Goal: Task Accomplishment & Management: Use online tool/utility

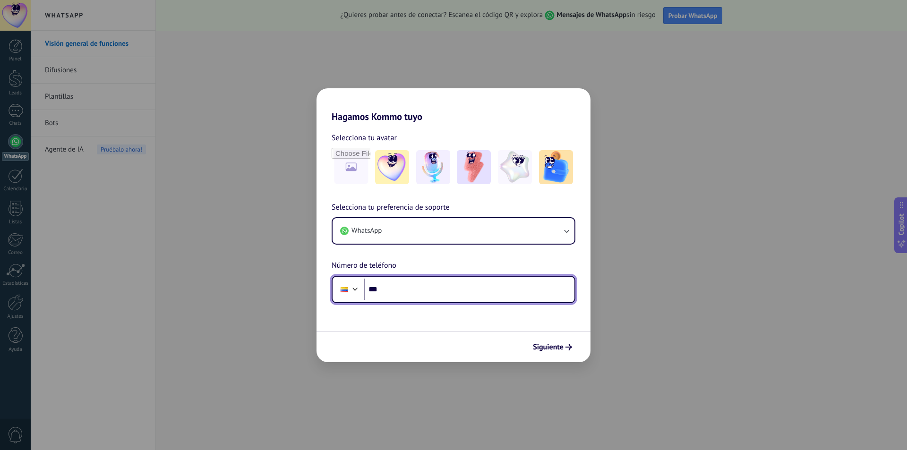
click at [482, 293] on input "***" at bounding box center [469, 290] width 211 height 22
type input "**********"
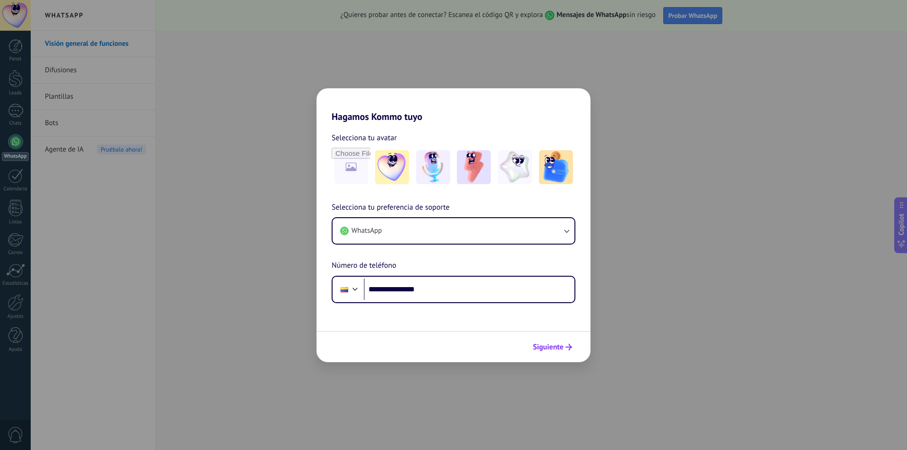
click at [556, 349] on span "Siguiente" at bounding box center [548, 347] width 31 height 7
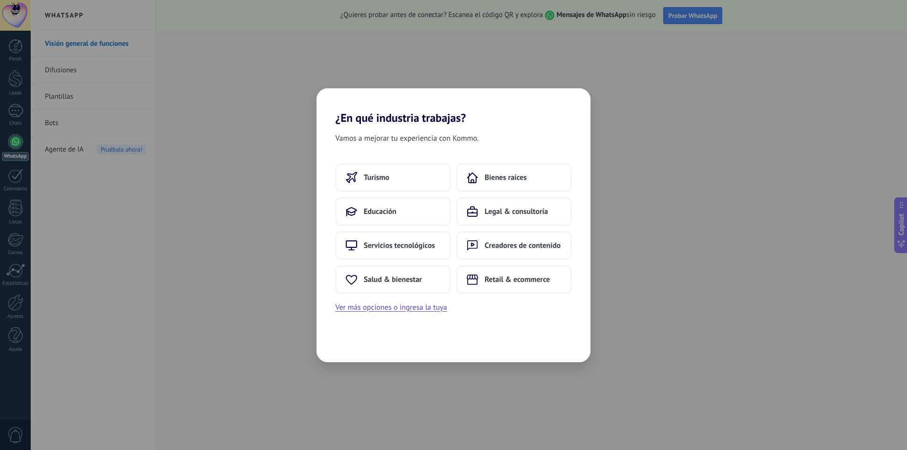
click at [730, 325] on div "¿En qué industria trabajas? Vamos a mejorar tu experiencia con Kommo. Turismo B…" at bounding box center [453, 225] width 907 height 450
click at [744, 327] on div "¿En qué industria trabajas? Vamos a mejorar tu experiencia con Kommo. Turismo B…" at bounding box center [453, 225] width 907 height 450
click at [566, 63] on div "¿En qué industria trabajas? Vamos a mejorar tu experiencia con Kommo. Turismo B…" at bounding box center [453, 225] width 907 height 450
click at [535, 310] on div "Servicios tecnológicos Turismo Legal & consultoría Creadores de contenido Educa…" at bounding box center [454, 239] width 274 height 150
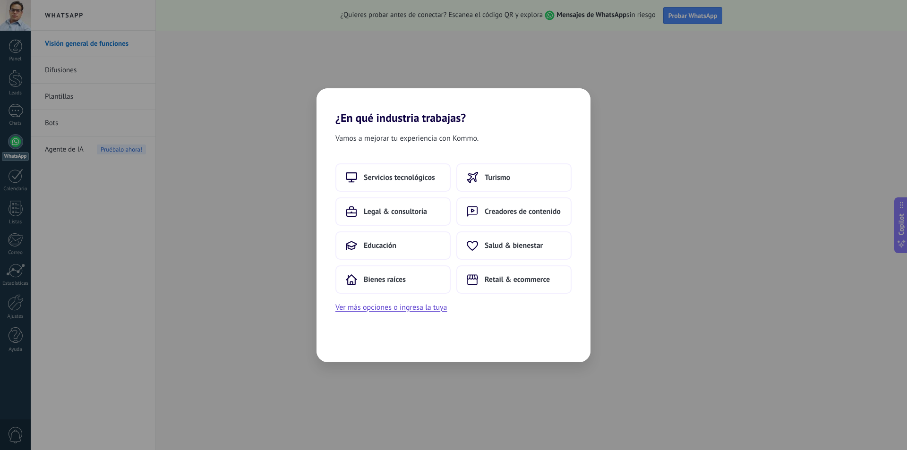
click at [514, 313] on div "Servicios tecnológicos Turismo Legal & consultoría Creadores de contenido Educa…" at bounding box center [454, 239] width 274 height 150
click at [425, 308] on button "Ver más opciones o ingresa la tuya" at bounding box center [392, 308] width 112 height 12
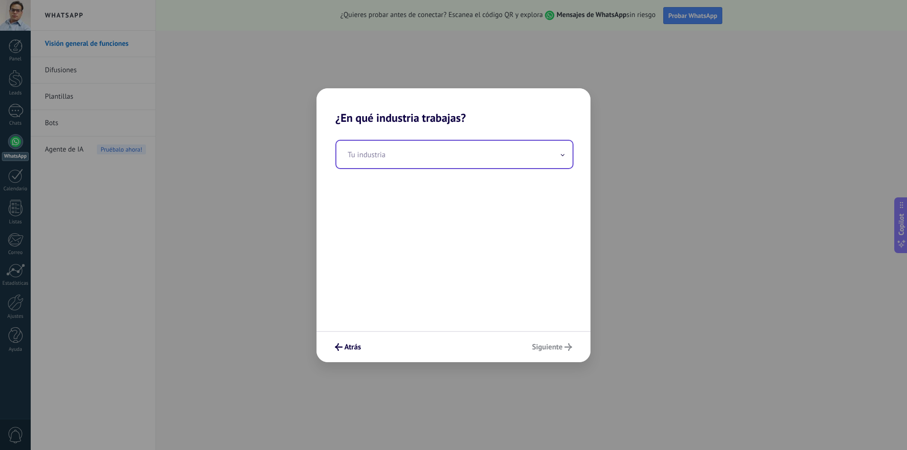
click at [562, 162] on input "text" at bounding box center [454, 154] width 236 height 27
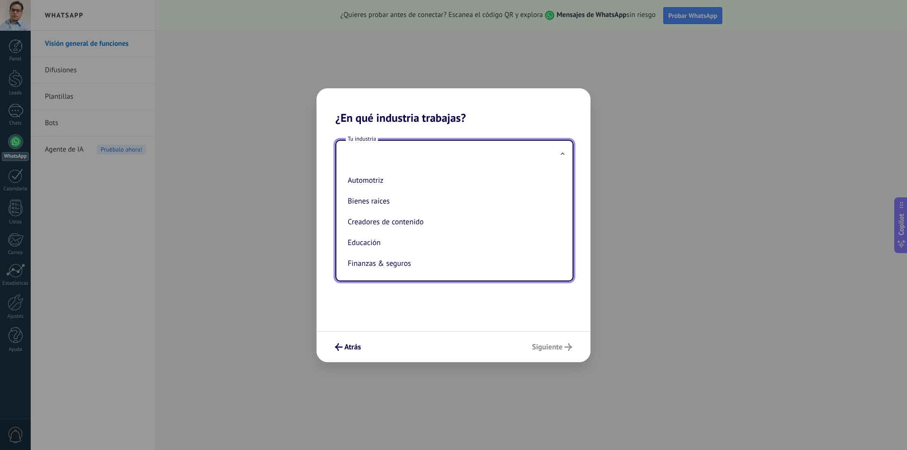
click at [622, 279] on div "¿En qué industria trabajas? Tu industria Automotriz Bienes raíces Creadores de …" at bounding box center [453, 225] width 907 height 450
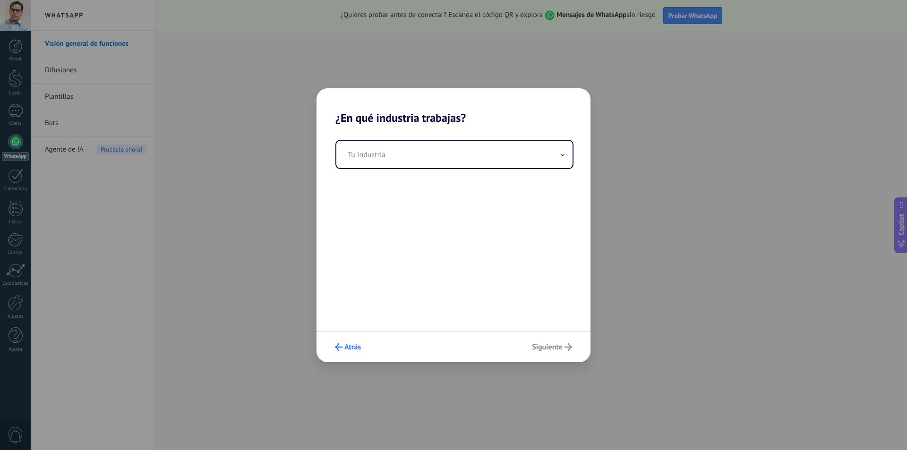
click at [350, 344] on span "Atrás" at bounding box center [353, 347] width 17 height 7
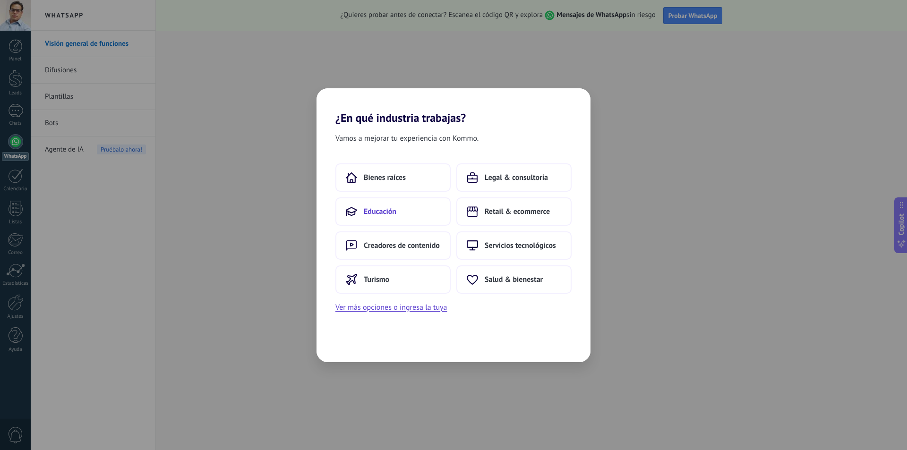
click at [400, 214] on button "Educación" at bounding box center [393, 212] width 115 height 28
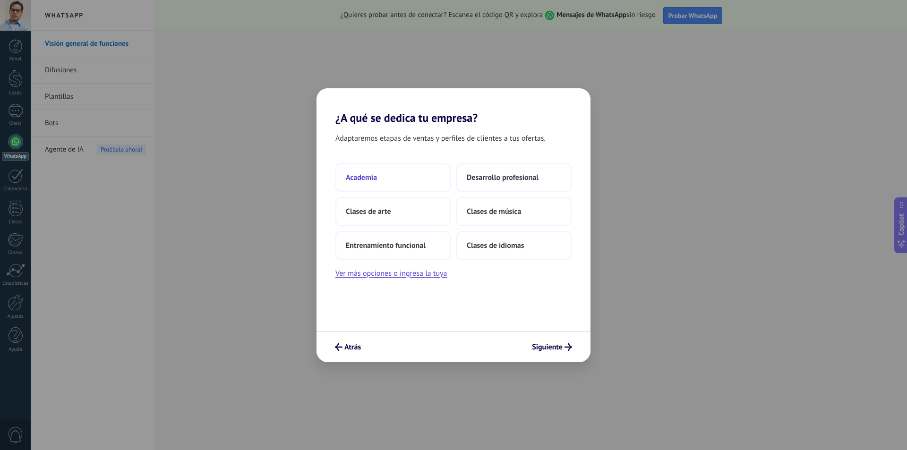
click at [383, 184] on button "Academia" at bounding box center [393, 178] width 115 height 28
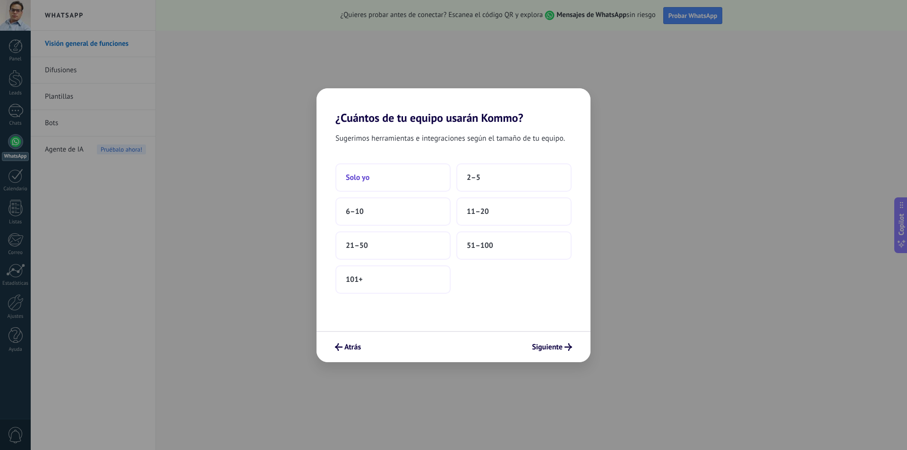
click at [385, 177] on button "Solo yo" at bounding box center [393, 178] width 115 height 28
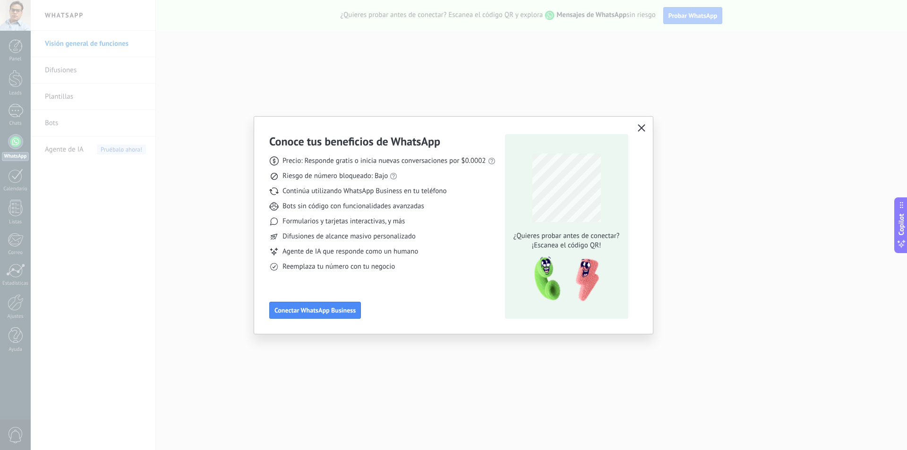
click at [643, 125] on icon "button" at bounding box center [642, 128] width 8 height 8
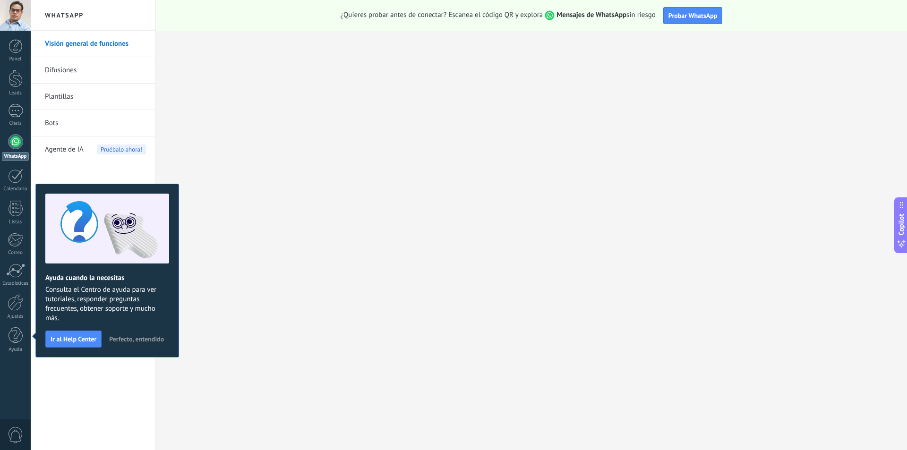
click at [63, 75] on link "Difusiones" at bounding box center [95, 70] width 101 height 26
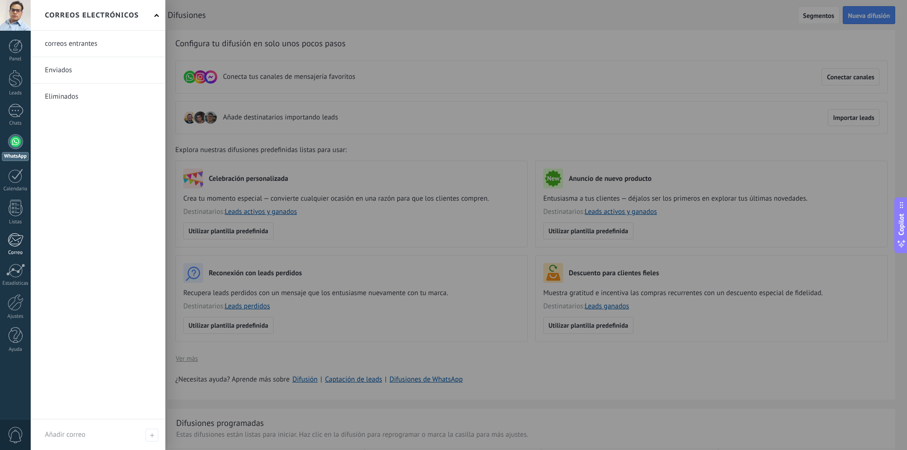
click at [16, 240] on div at bounding box center [16, 240] width 16 height 14
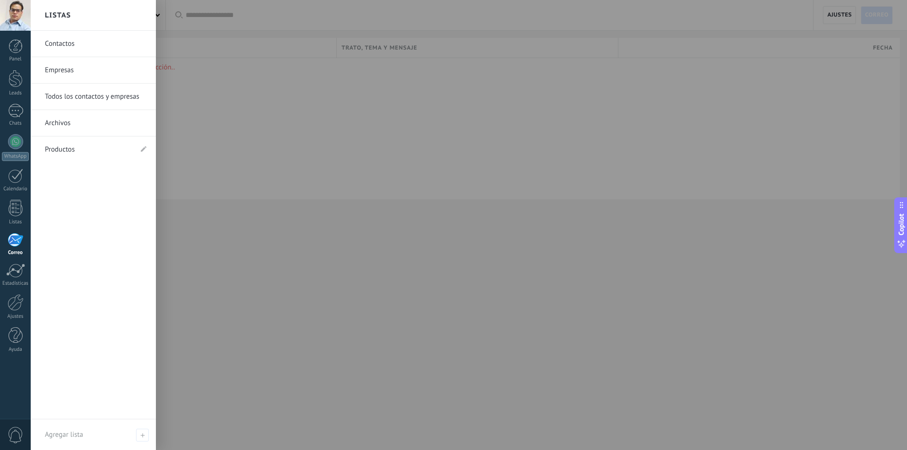
click at [60, 48] on link "Contactos" at bounding box center [96, 44] width 102 height 26
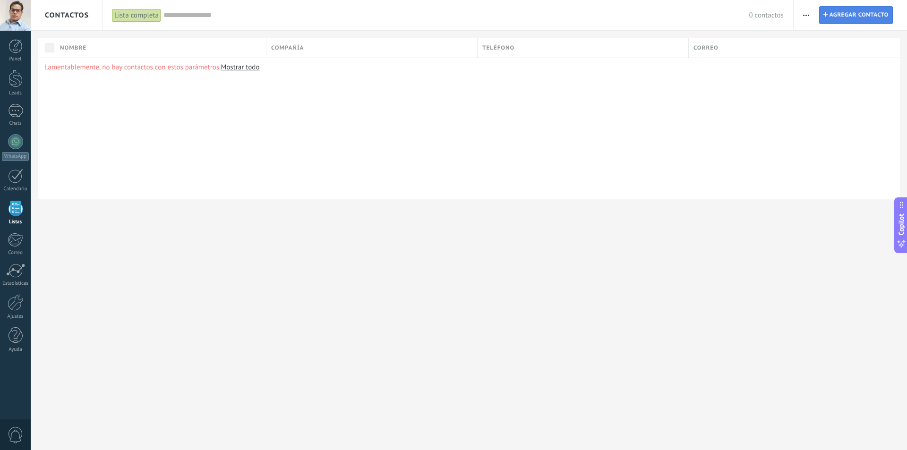
click at [855, 19] on span "Agregar contacto" at bounding box center [859, 15] width 59 height 17
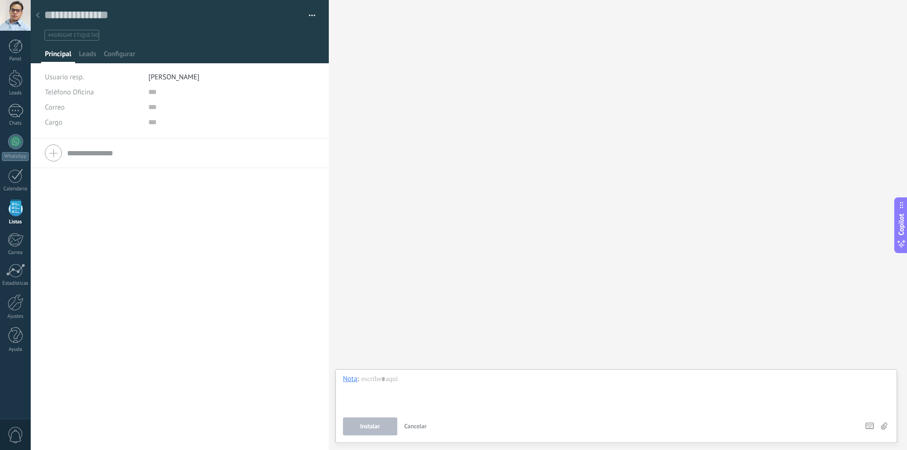
click at [412, 111] on div "Buscar Carga más Participantes:" at bounding box center [618, 225] width 578 height 450
click at [40, 13] on div at bounding box center [37, 16] width 13 height 18
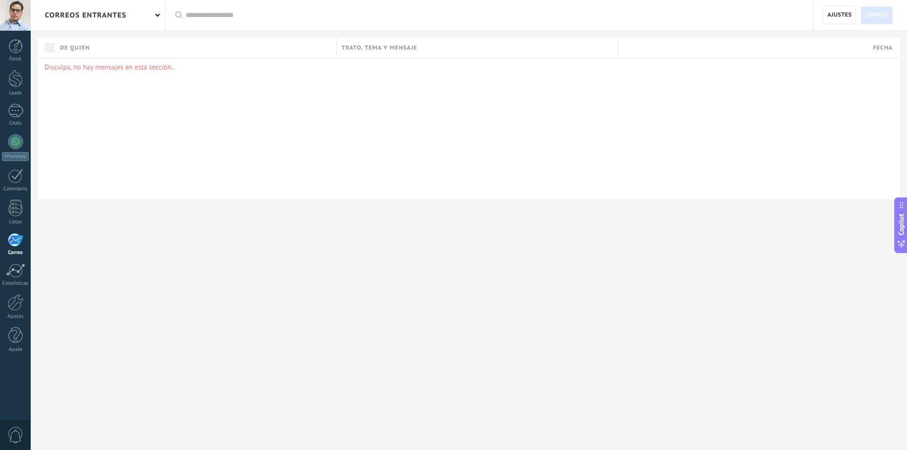
click at [188, 16] on input "text" at bounding box center [495, 15] width 618 height 10
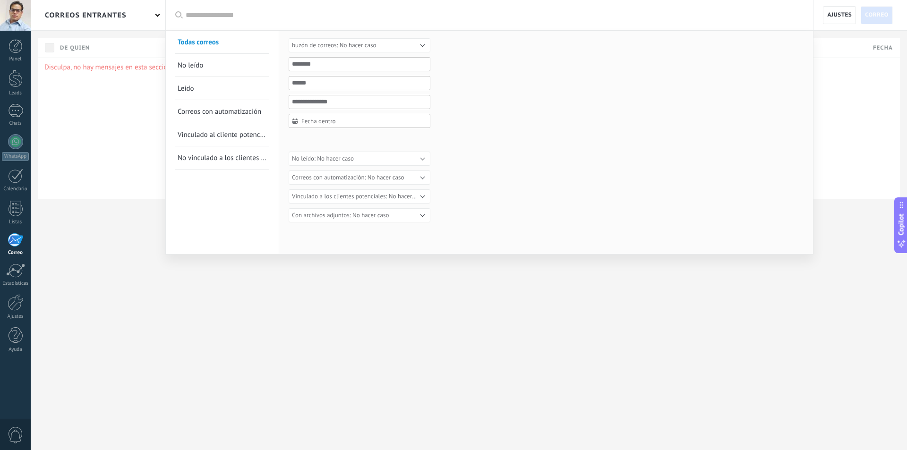
click at [134, 111] on div at bounding box center [453, 225] width 907 height 450
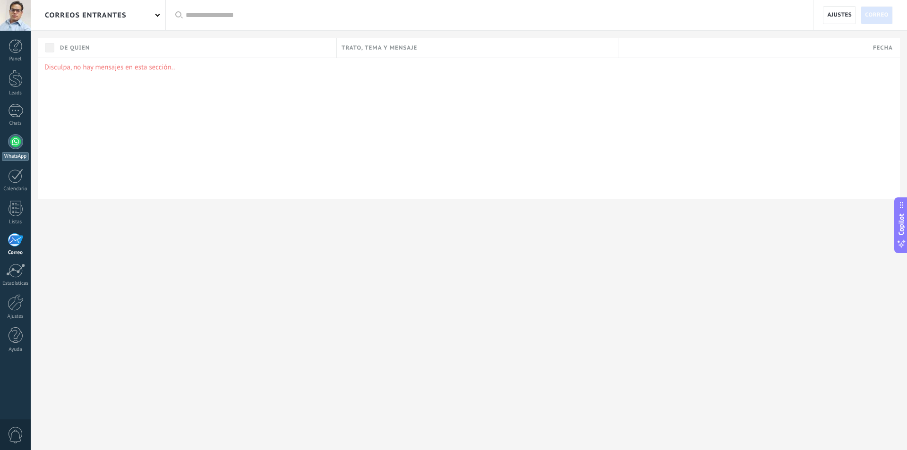
click at [19, 136] on div at bounding box center [15, 141] width 15 height 15
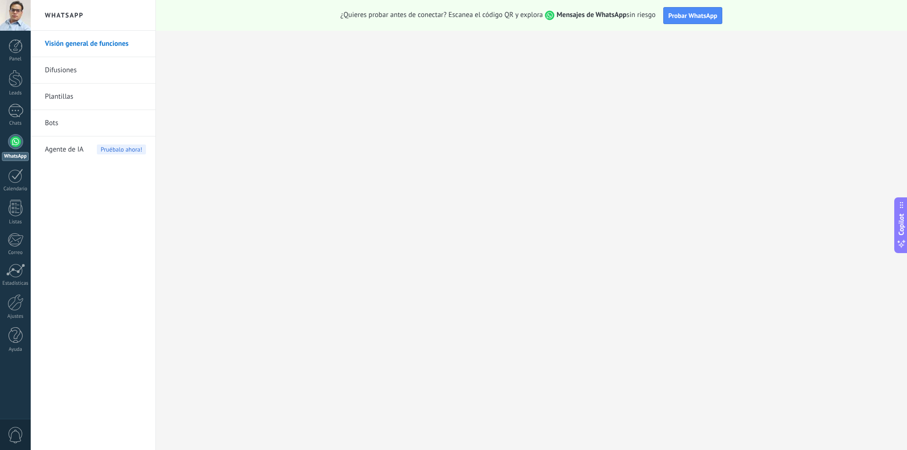
click at [115, 149] on span "Pruébalo ahora!" at bounding box center [121, 150] width 49 height 10
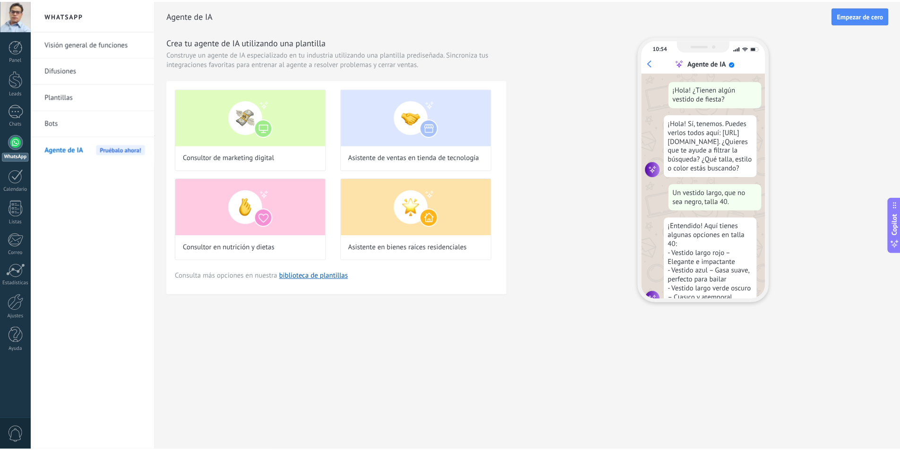
scroll to position [28, 0]
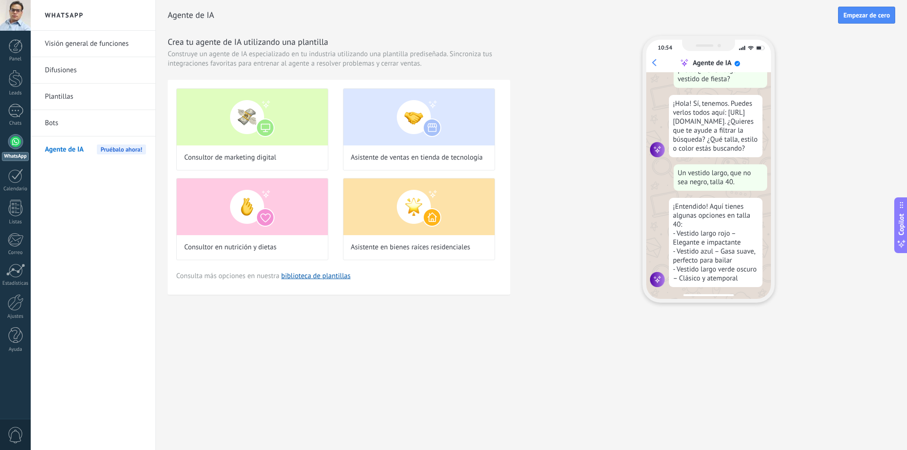
click at [60, 71] on link "Difusiones" at bounding box center [95, 70] width 101 height 26
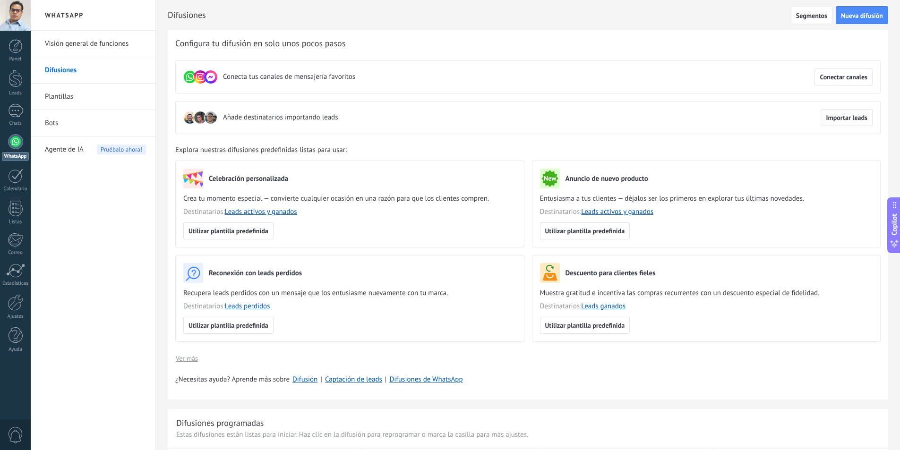
click at [853, 122] on button "Importar leads" at bounding box center [847, 117] width 52 height 17
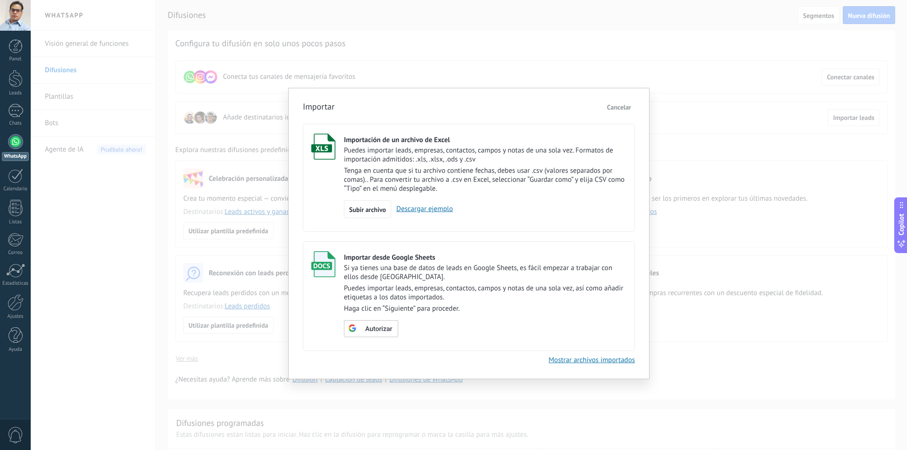
click at [471, 269] on p "Si ya tienes una base de datos de leads en Google Sheets, es fácil empezar a tr…" at bounding box center [485, 273] width 283 height 18
click at [507, 197] on div "Importación de un archivo de Excel Puedes importar leads, empresas, contactos, …" at bounding box center [485, 176] width 283 height 85
click at [509, 194] on div "Importación de un archivo de Excel Puedes importar leads, empresas, contactos, …" at bounding box center [485, 176] width 283 height 85
click at [375, 214] on div "Subir archivo" at bounding box center [367, 209] width 47 height 18
click at [0, 0] on input "Importación de un archivo de Excel Puedes importar leads, empresas, contactos, …" at bounding box center [0, 0] width 0 height 0
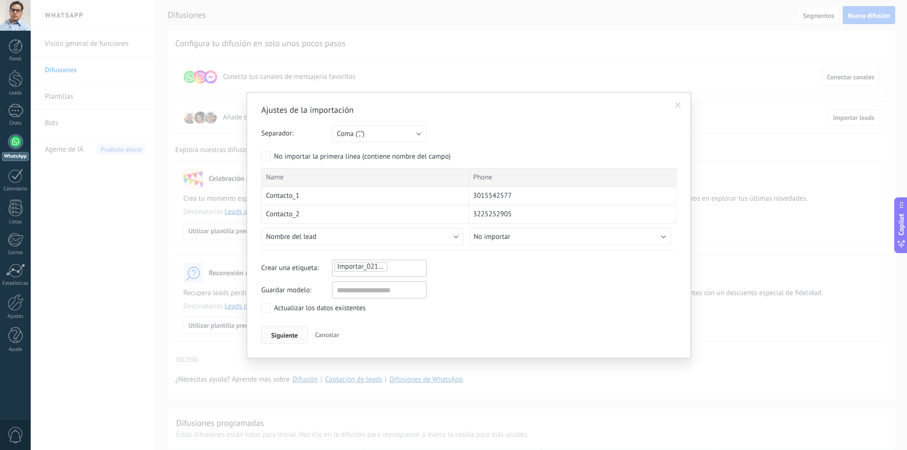
click at [283, 334] on span "Siguiente" at bounding box center [284, 335] width 27 height 7
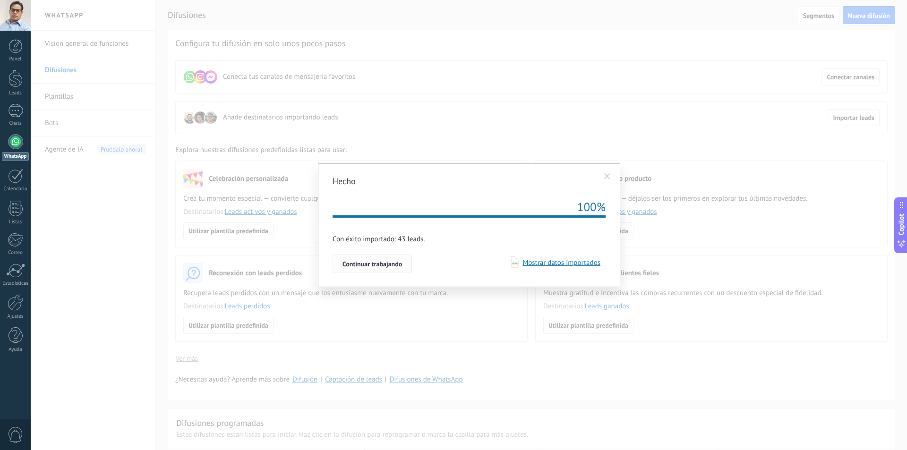
click at [389, 267] on span "Continuar trabajando" at bounding box center [373, 264] width 60 height 7
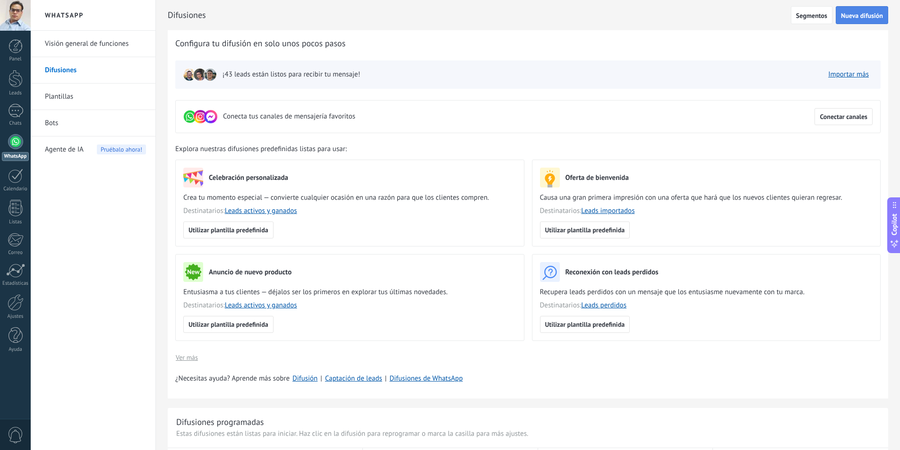
click at [856, 18] on span "Nueva difusión" at bounding box center [862, 15] width 42 height 7
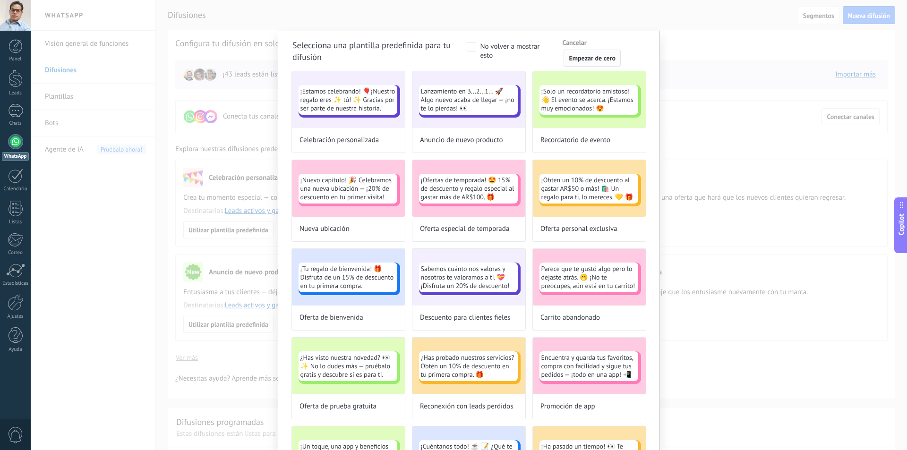
click at [583, 60] on span "Empezar de cero" at bounding box center [592, 58] width 47 height 7
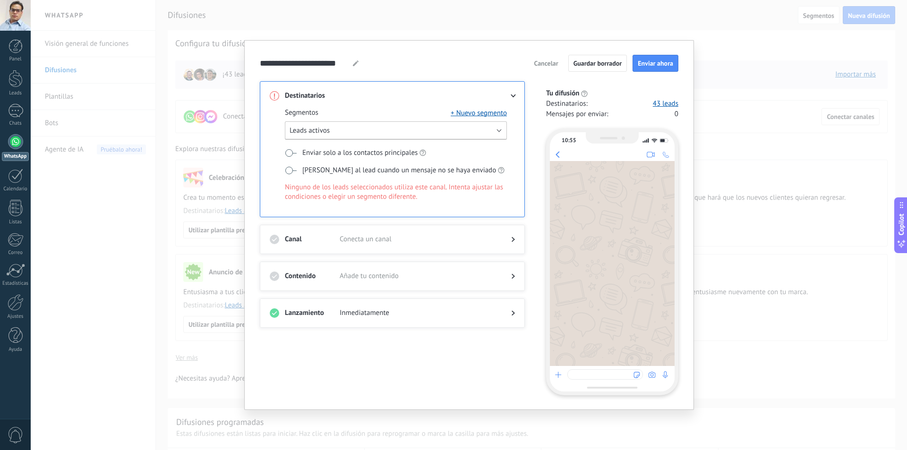
click at [496, 135] on button "Leads activos" at bounding box center [396, 130] width 222 height 18
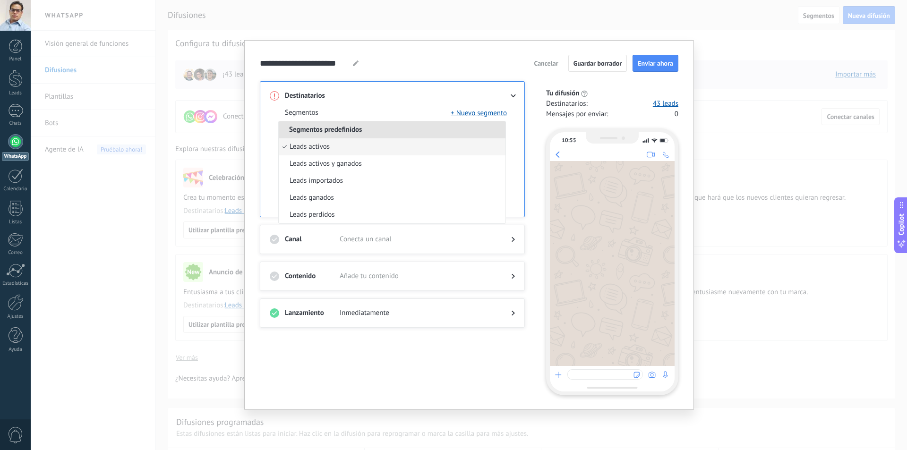
click at [496, 135] on li "Segmentos predefinidos" at bounding box center [392, 129] width 227 height 17
click at [428, 99] on span at bounding box center [418, 95] width 156 height 9
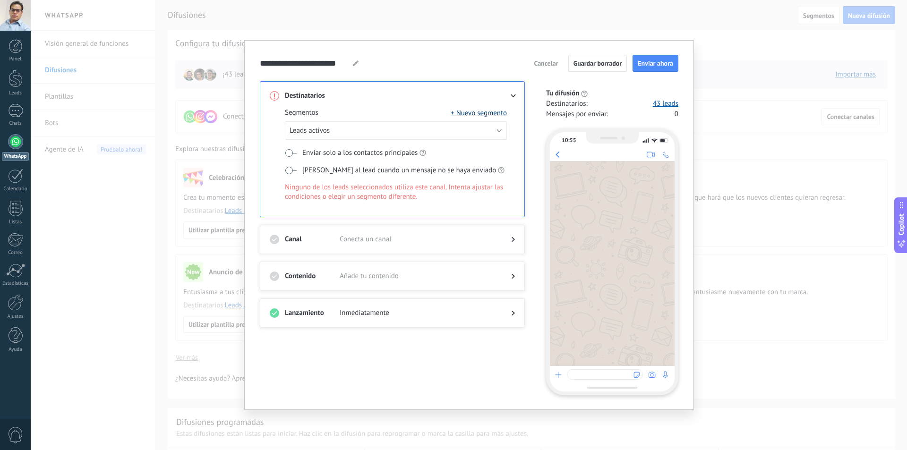
click at [482, 112] on button "+ Nuevo segmento" at bounding box center [479, 112] width 56 height 9
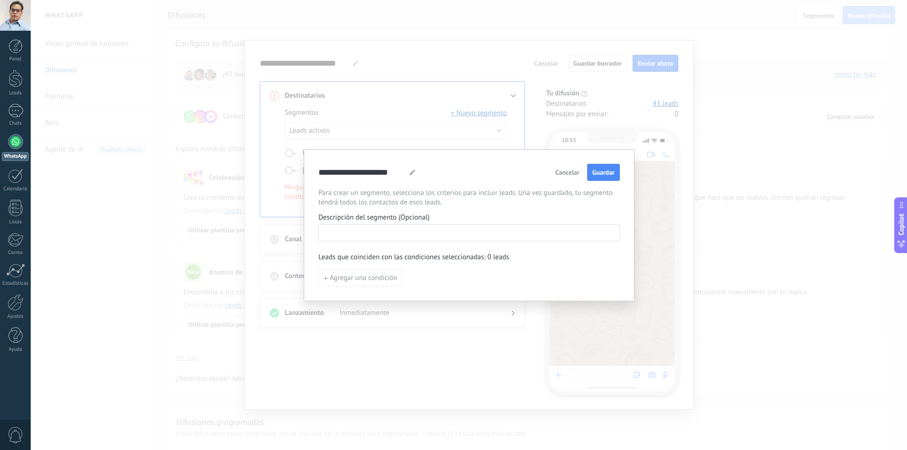
click at [428, 233] on input at bounding box center [469, 232] width 301 height 15
click at [569, 173] on span "Cancelar" at bounding box center [568, 172] width 24 height 7
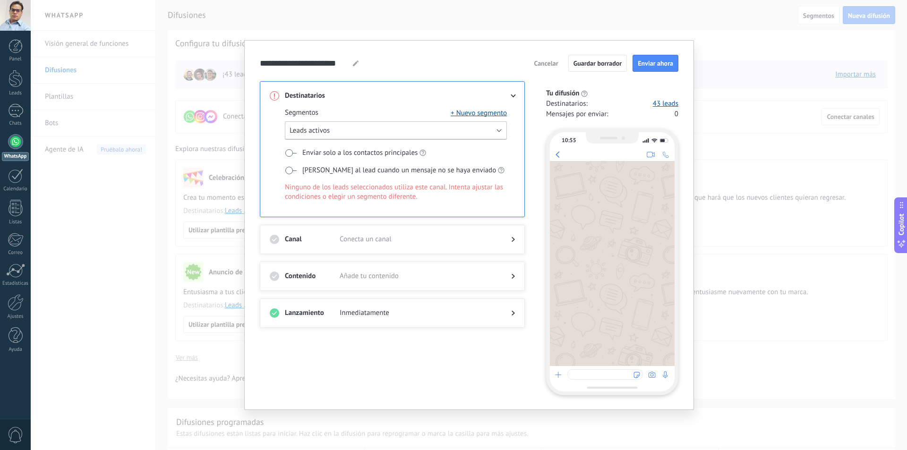
click at [495, 132] on button "Leads activos" at bounding box center [396, 130] width 222 height 18
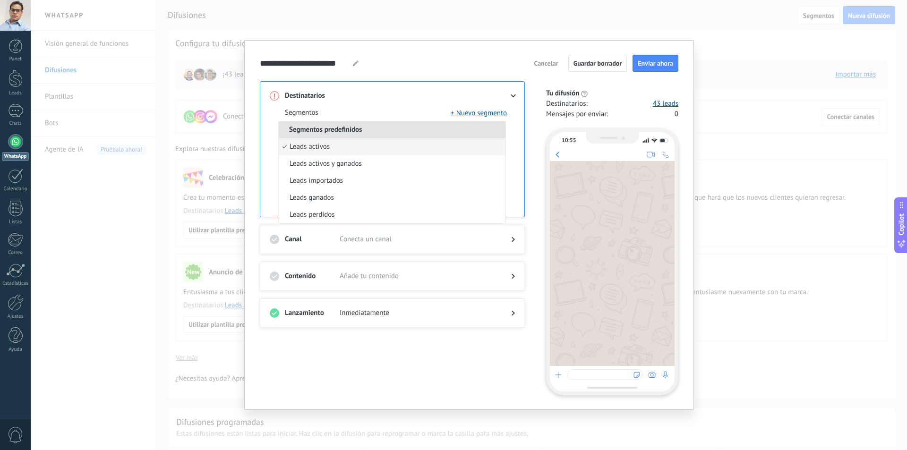
click at [495, 132] on li "Segmentos predefinidos" at bounding box center [392, 129] width 227 height 17
click at [436, 105] on div "Segmentos + Nuevo segmento Segmentos predefinidos Leads activos Leads activos y…" at bounding box center [392, 159] width 245 height 116
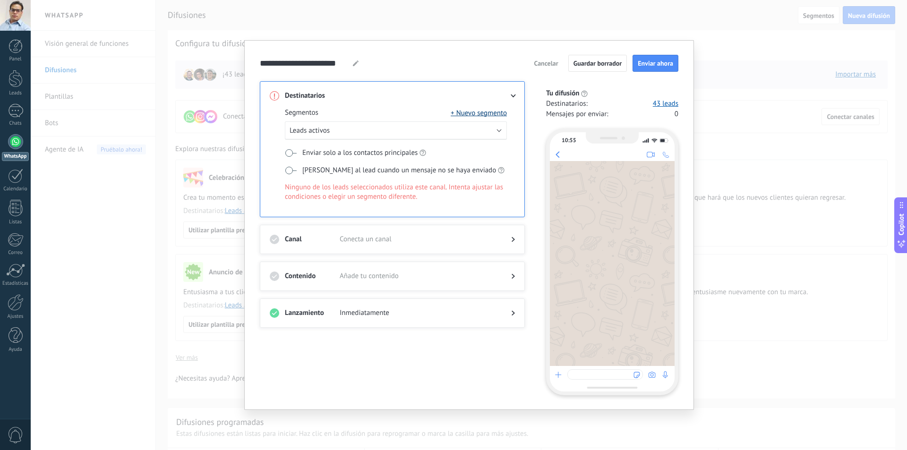
click at [478, 114] on button "+ Nuevo segmento" at bounding box center [479, 112] width 56 height 9
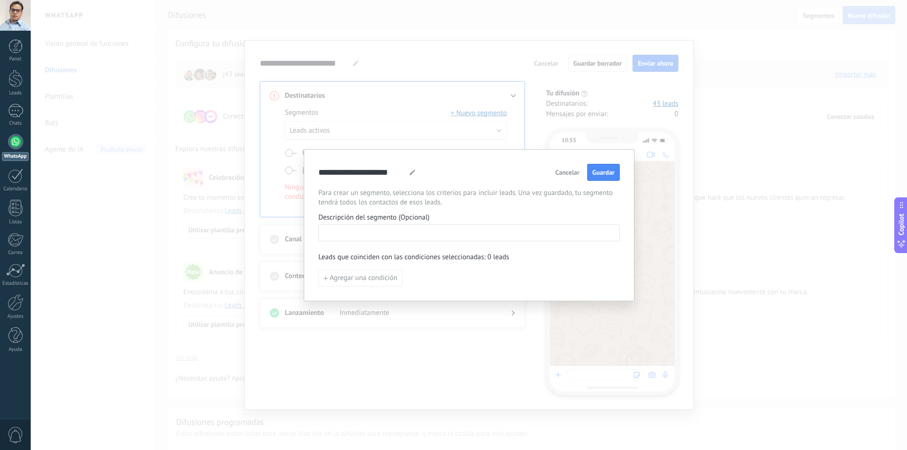
click at [397, 239] on input at bounding box center [469, 232] width 301 height 15
paste input "**********"
type input "**********"
click at [362, 282] on span "Agregar una condición" at bounding box center [364, 278] width 68 height 7
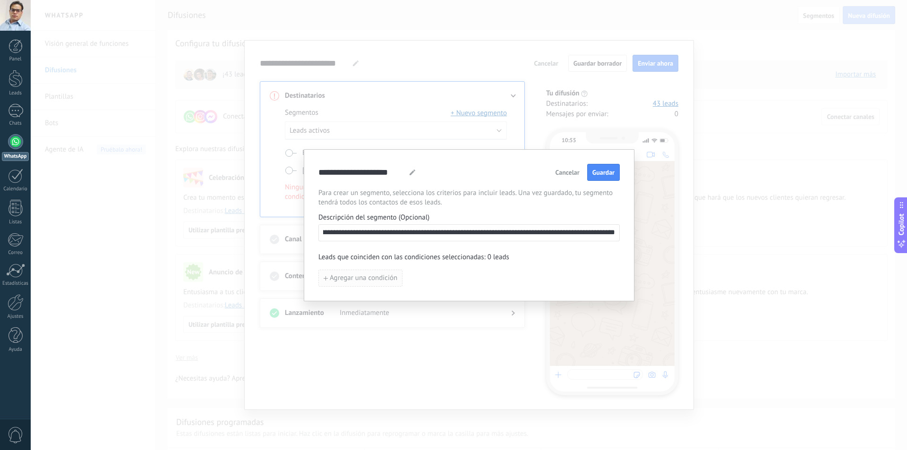
scroll to position [0, 0]
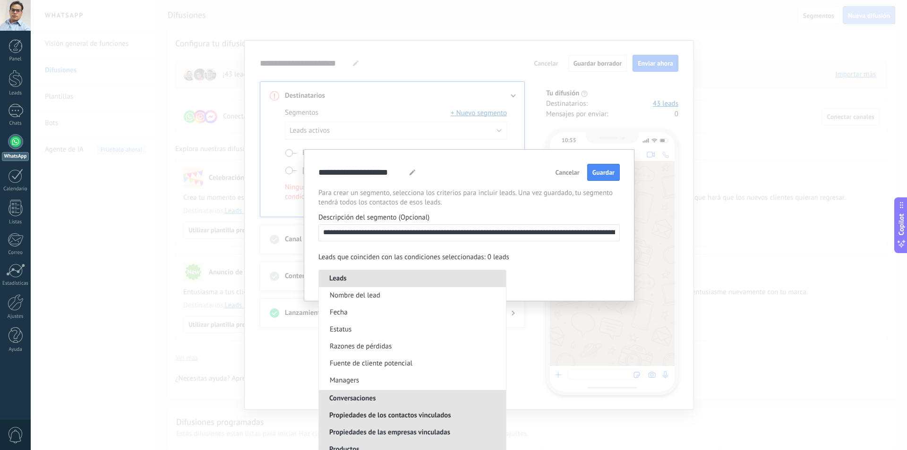
click at [570, 272] on div "Agregar una condición Leads Nombre del lead Fecha Estatus Razones de pérdidas F…" at bounding box center [470, 278] width 302 height 17
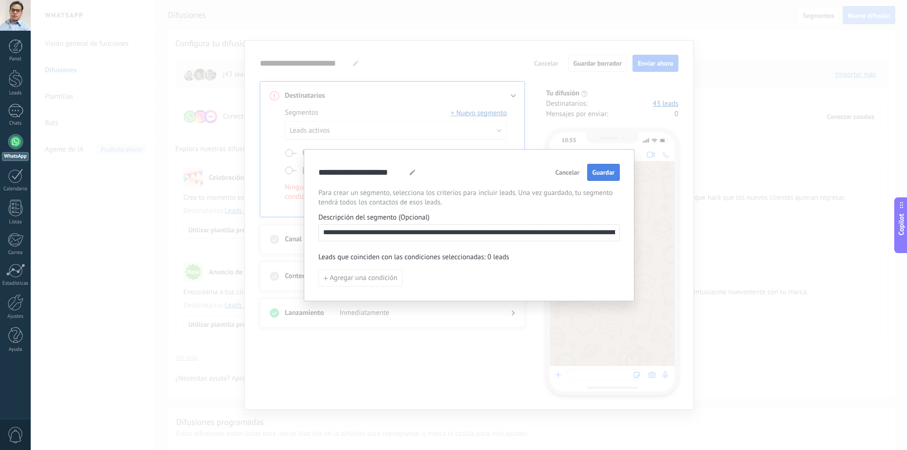
click at [602, 173] on span "Guardar" at bounding box center [604, 172] width 22 height 7
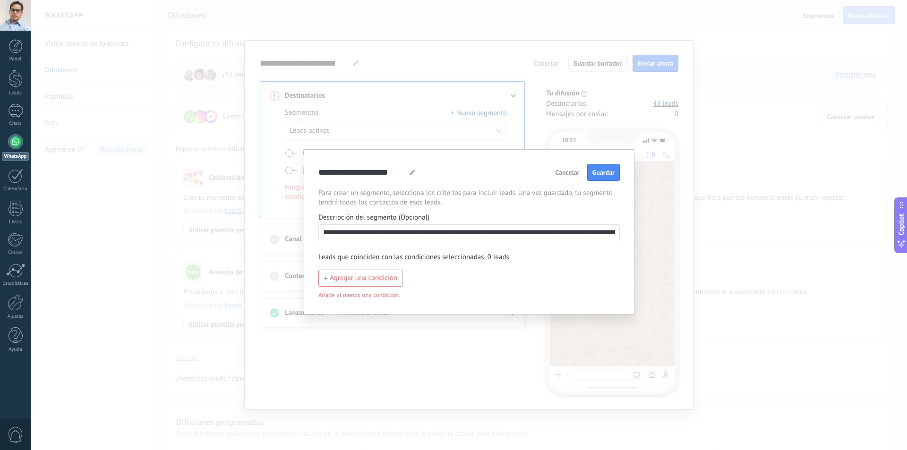
click at [442, 290] on div "**********" at bounding box center [470, 232] width 302 height 136
click at [394, 278] on span "Agregar una condición" at bounding box center [364, 278] width 68 height 7
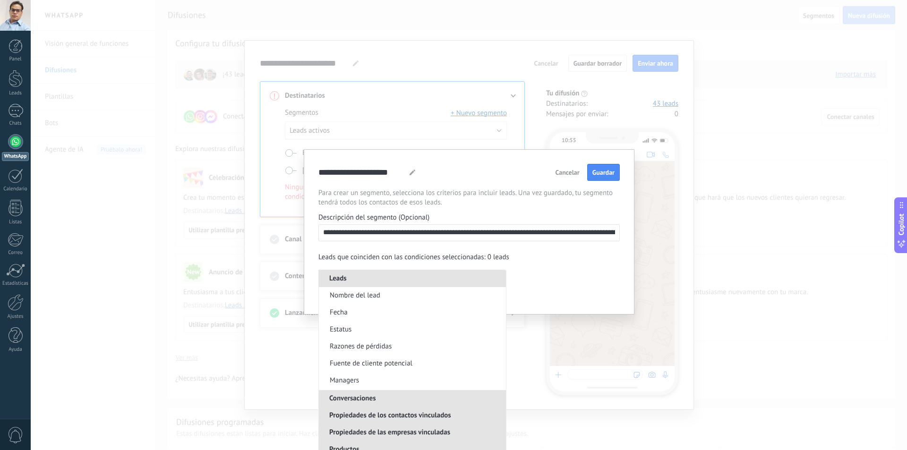
click at [377, 402] on span "Conversaciones" at bounding box center [353, 398] width 68 height 9
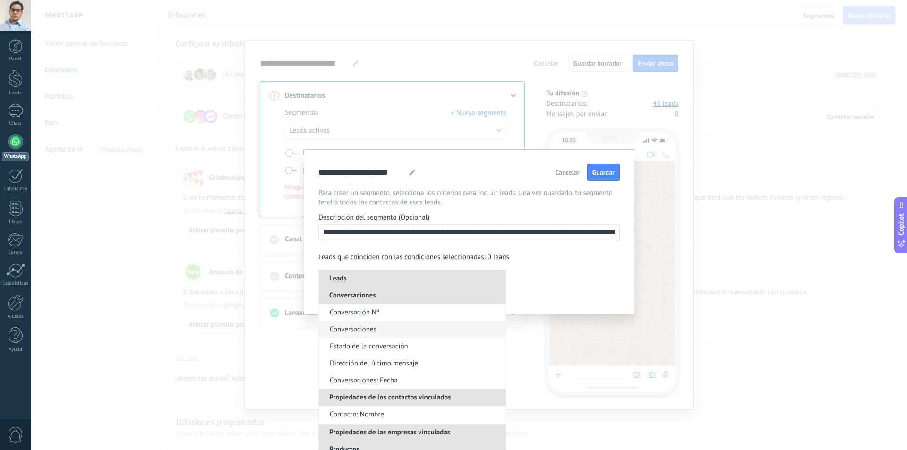
click at [370, 329] on span "Conversaciones" at bounding box center [353, 329] width 47 height 9
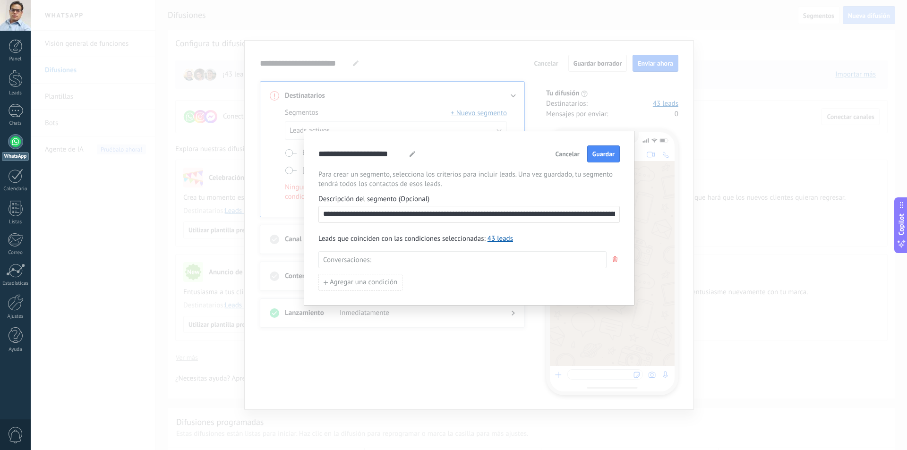
click at [487, 259] on div at bounding box center [488, 260] width 227 height 10
click at [418, 282] on span "Sin conversaciones" at bounding box center [404, 277] width 63 height 13
click at [391, 294] on span "Cerrada" at bounding box center [387, 296] width 29 height 13
click at [439, 293] on div "**********" at bounding box center [469, 219] width 331 height 176
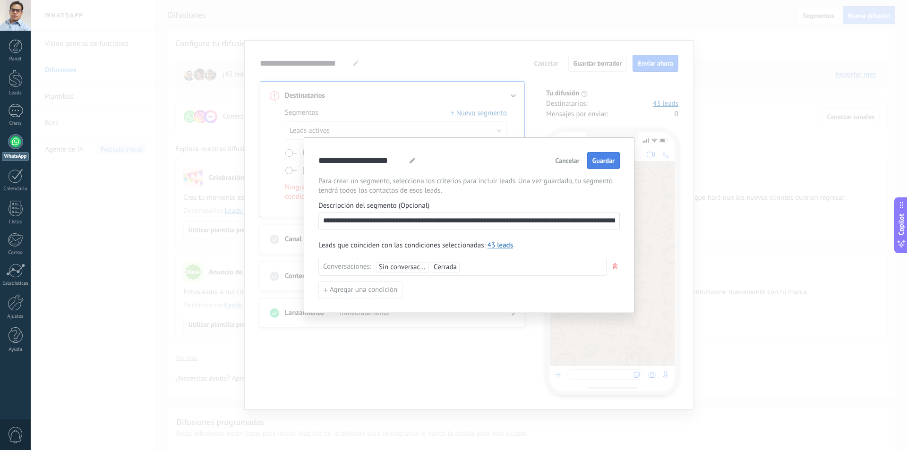
click at [603, 163] on span "Guardar" at bounding box center [604, 160] width 22 height 7
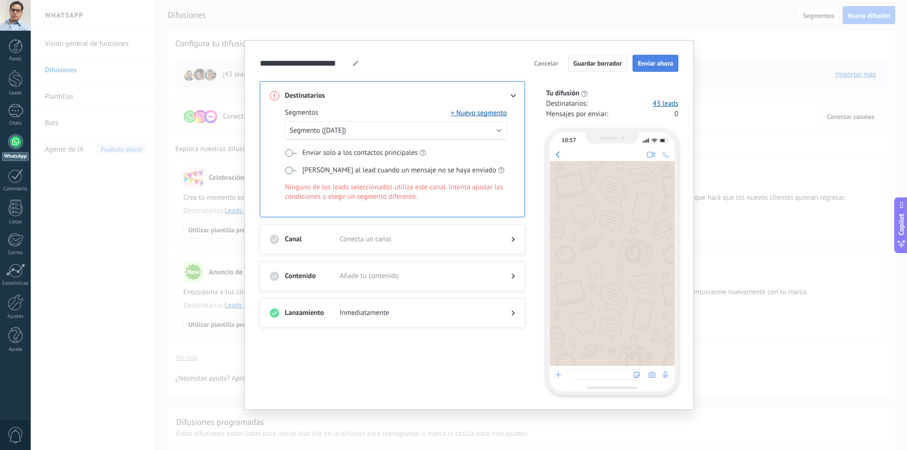
click at [651, 69] on button "Enviar ahora" at bounding box center [656, 63] width 46 height 17
click at [668, 102] on link "43 leads" at bounding box center [666, 103] width 26 height 9
